Goal: Browse casually

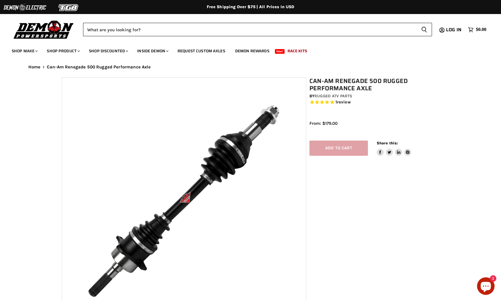
select select "******"
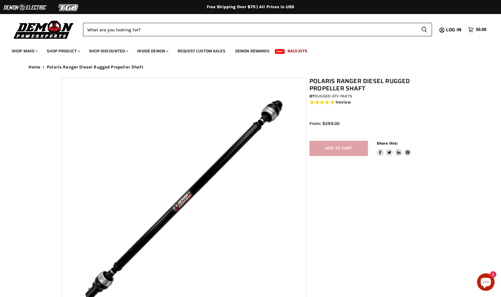
select select "******"
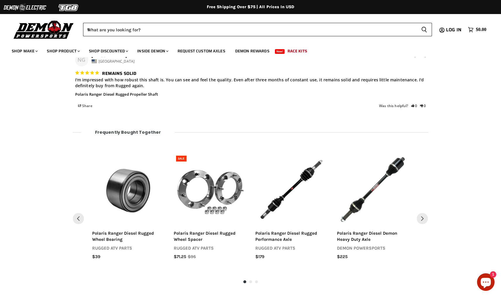
scroll to position [634, 0]
